Goal: Task Accomplishment & Management: Manage account settings

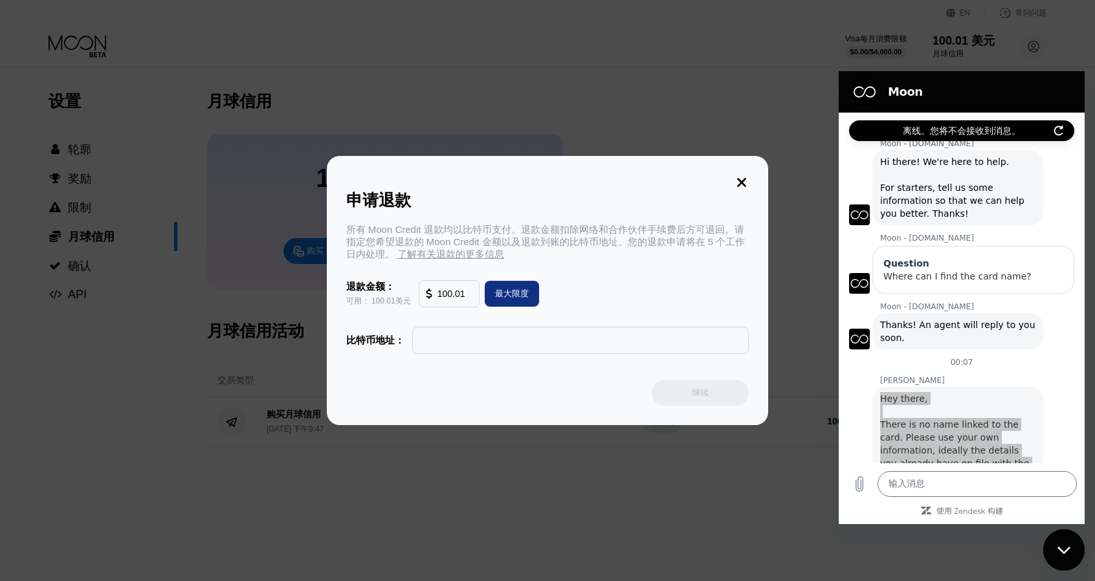
scroll to position [78, 0]
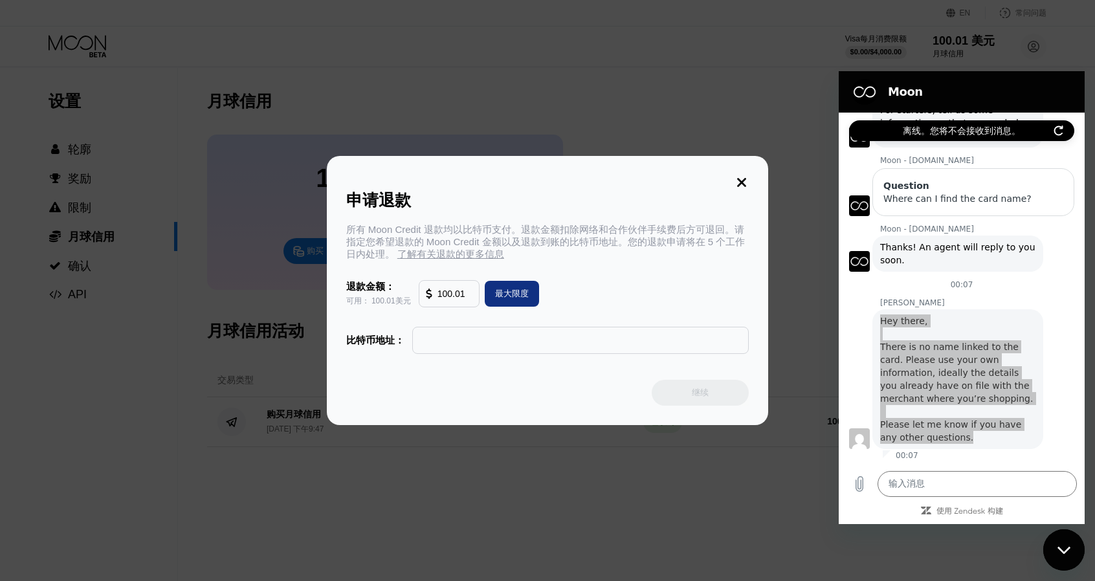
drag, startPoint x: 0, startPoint y: 0, endPoint x: 523, endPoint y: 339, distance: 623.1
click at [523, 339] on input "text" at bounding box center [580, 341] width 323 height 26
click at [472, 353] on input "text" at bounding box center [580, 341] width 323 height 26
paste input "bc1q5rh7arudq7plzv5l0ar0yu6lph0jtk48atp9ur"
type input "bc1q5rh7arudq7plzv5l0ar0yu6lph0jtk48atp9ur"
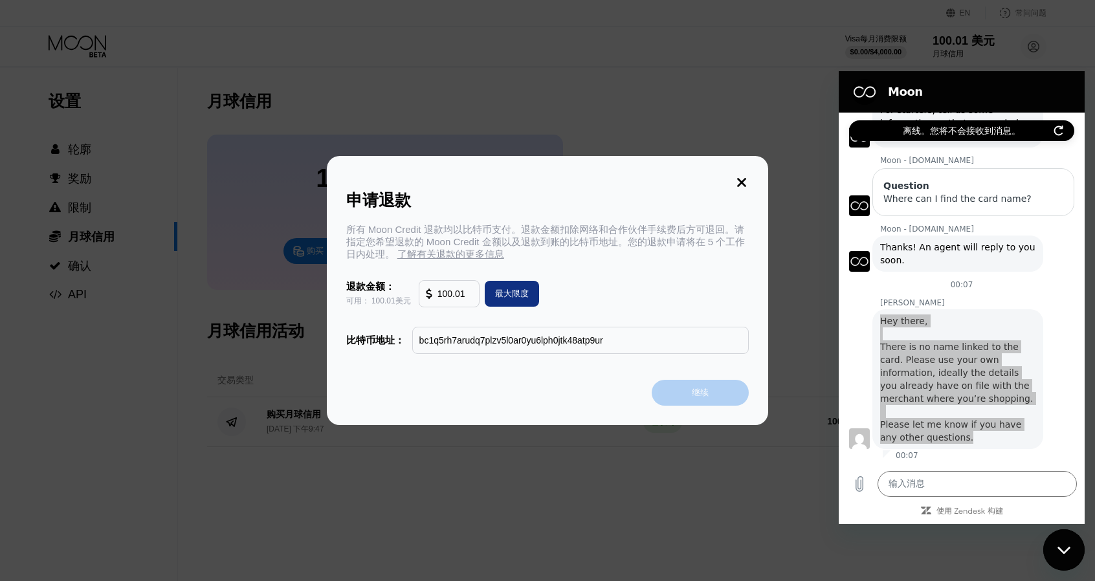
click at [676, 390] on div "继续" at bounding box center [700, 393] width 97 height 26
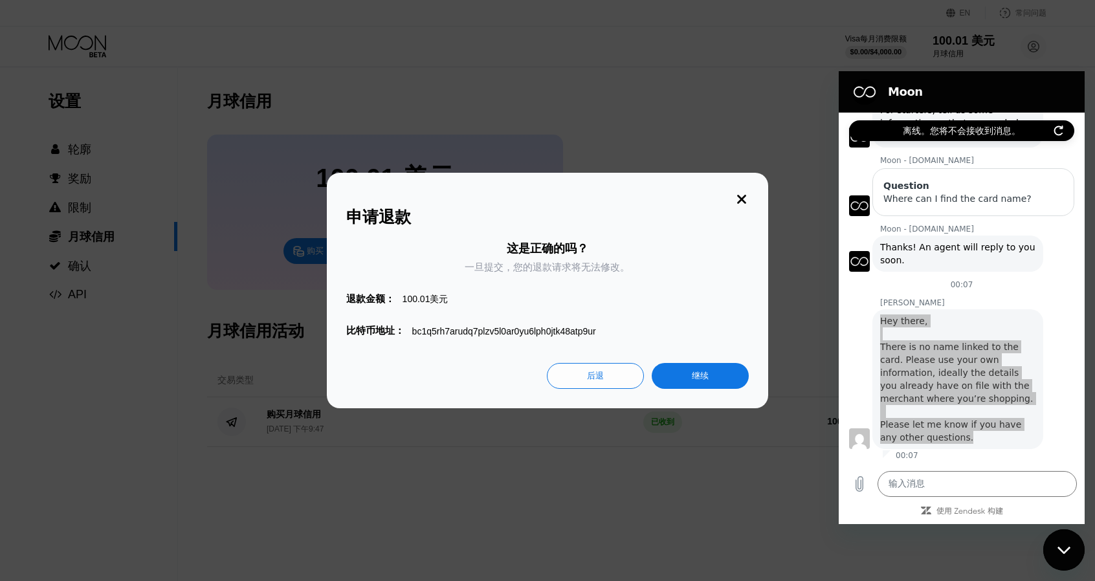
click at [678, 373] on div "继续" at bounding box center [700, 376] width 97 height 26
click at [686, 381] on div "继续" at bounding box center [700, 376] width 97 height 26
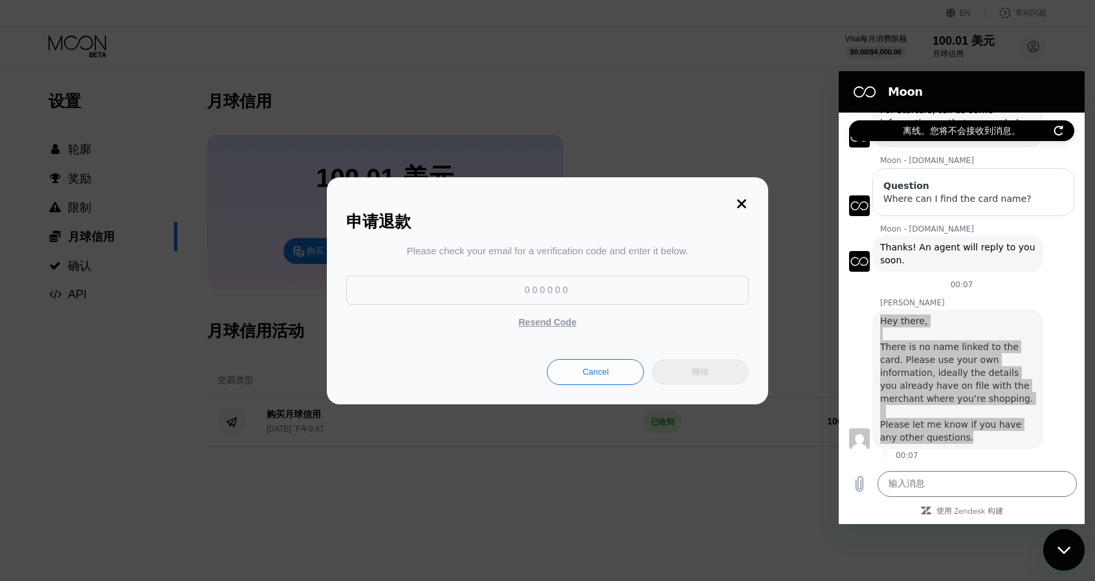
click at [651, 295] on input at bounding box center [547, 290] width 403 height 29
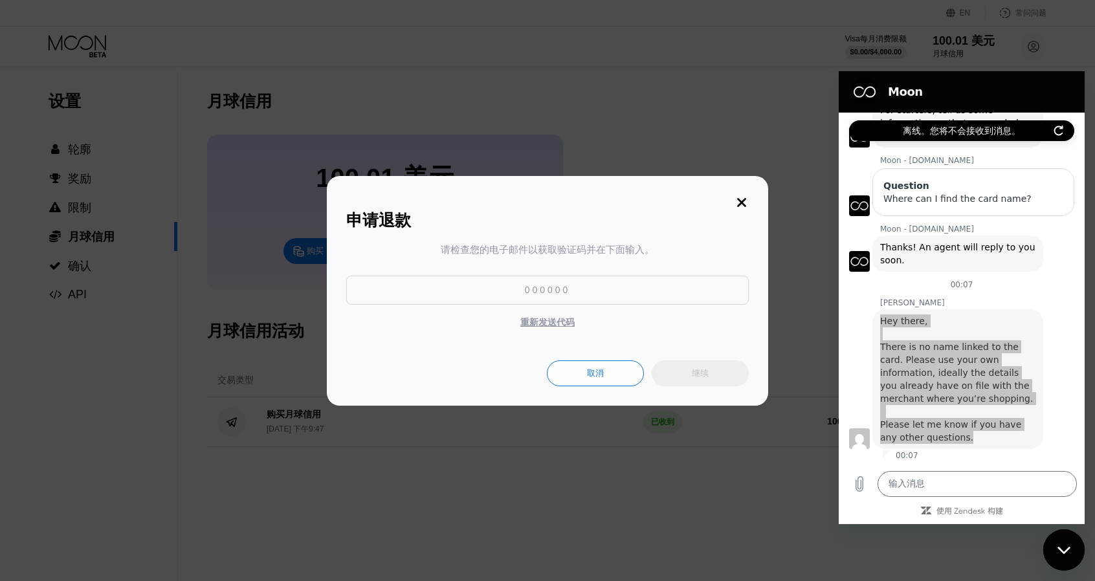
click at [618, 292] on input at bounding box center [547, 290] width 403 height 29
type input "881077"
click at [698, 368] on div "继续" at bounding box center [700, 373] width 17 height 13
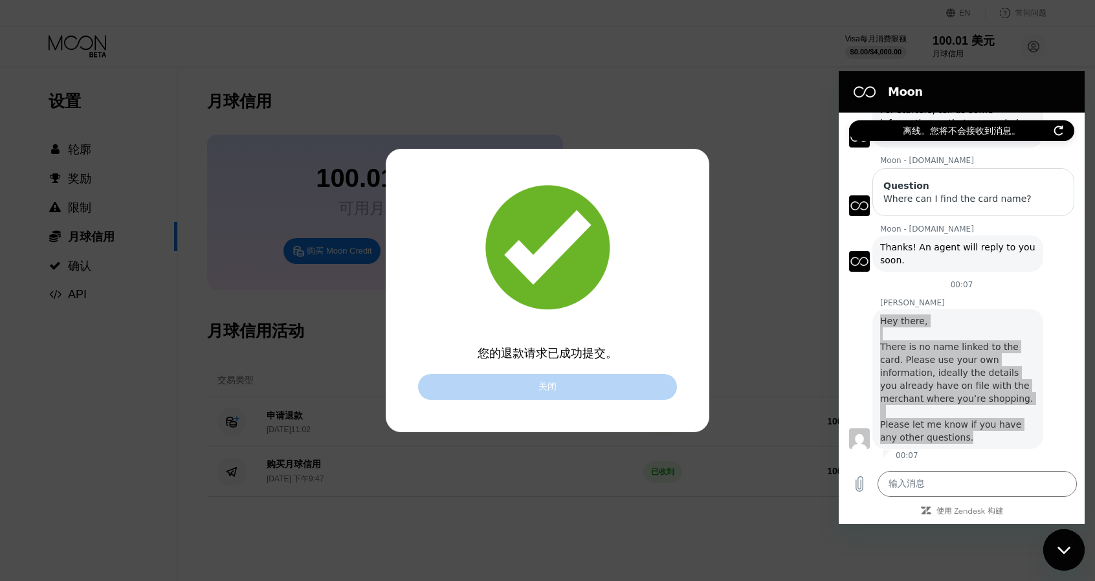
click at [629, 389] on div "关闭" at bounding box center [547, 387] width 259 height 26
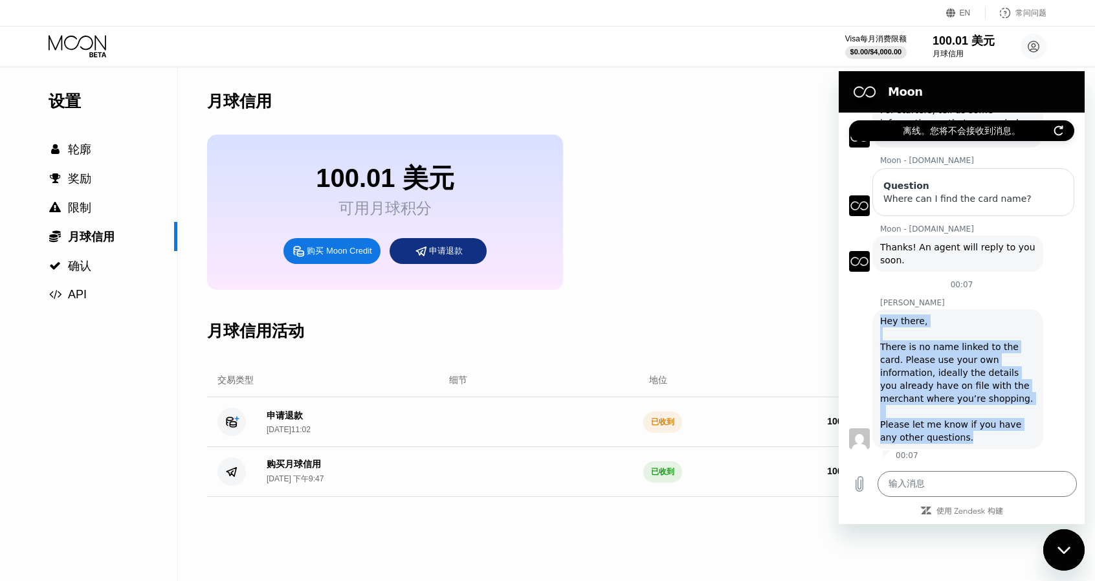
click at [1018, 332] on div "Hey there, There is no name linked to the card. Please use your own information…" at bounding box center [957, 379] width 155 height 129
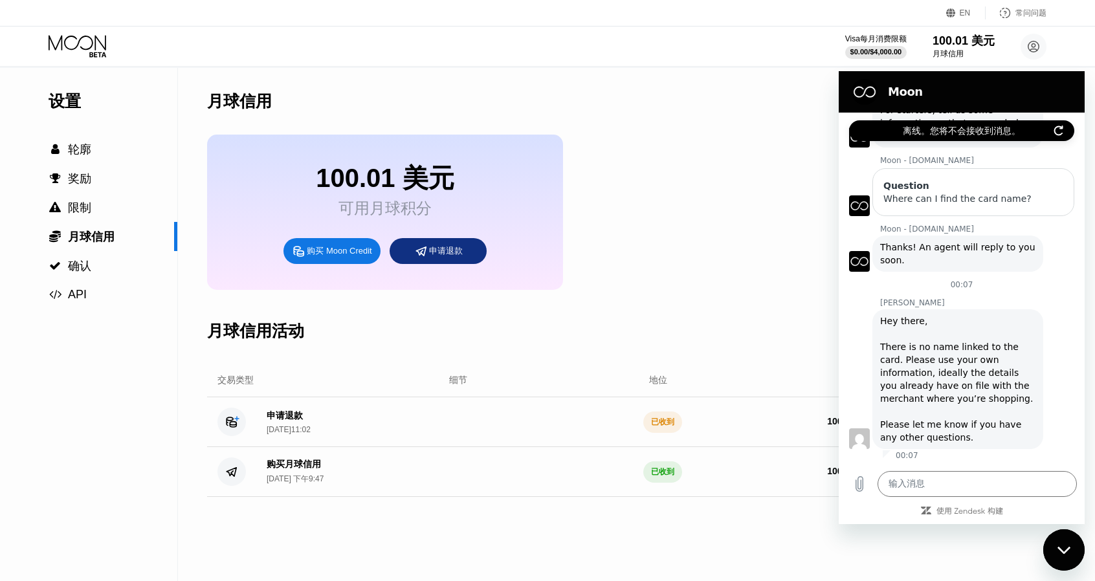
click at [675, 280] on div "100.01 美元 可用月球积分 购买 Moon Credit 申请退款" at bounding box center [545, 212] width 676 height 155
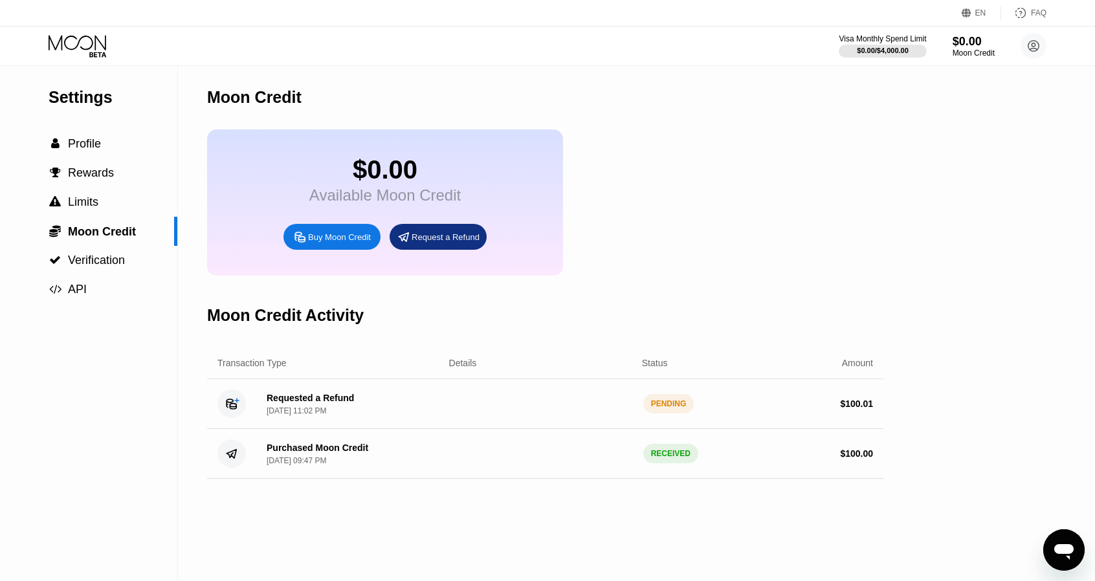
click at [735, 140] on div "$0.00 Available Moon Credit Buy Moon Credit Request a Refund" at bounding box center [545, 202] width 676 height 146
